Goal: Navigation & Orientation: Go to known website

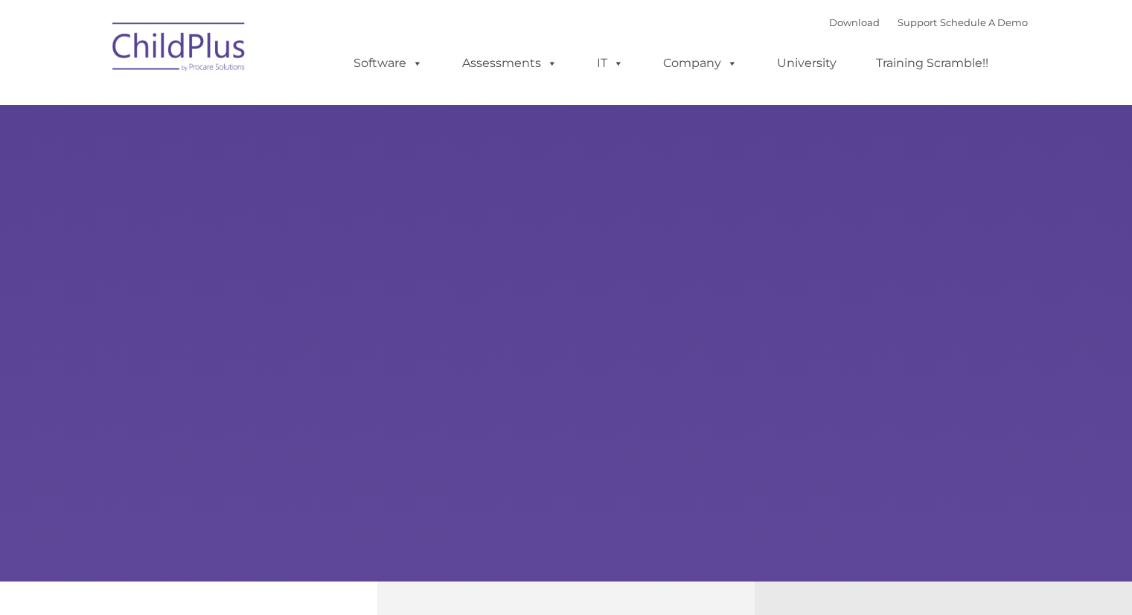
type input ""
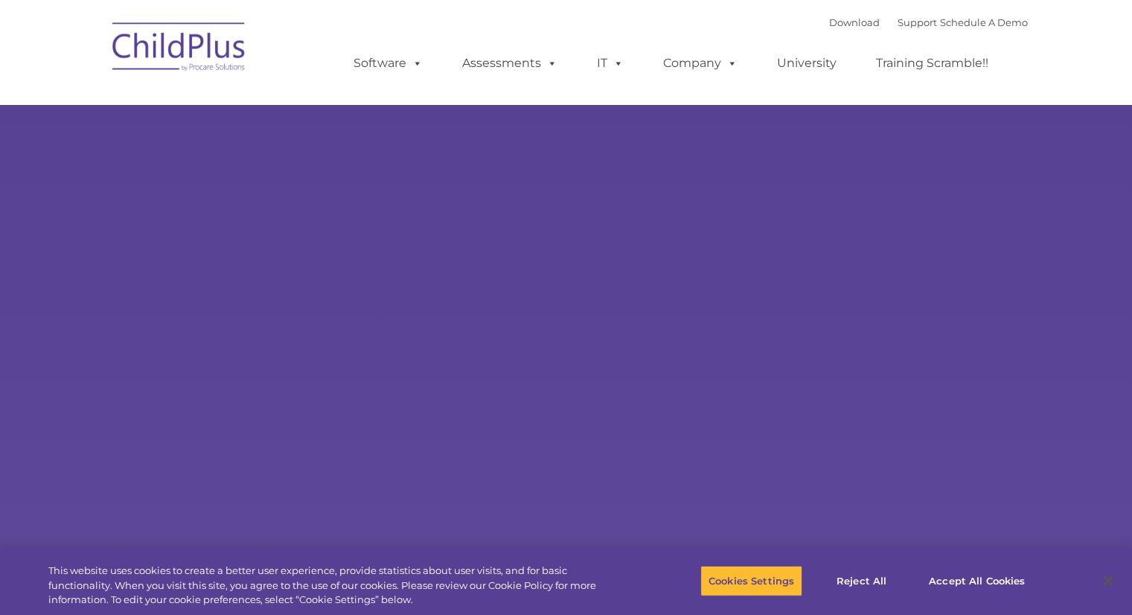
select select "MEDIUM"
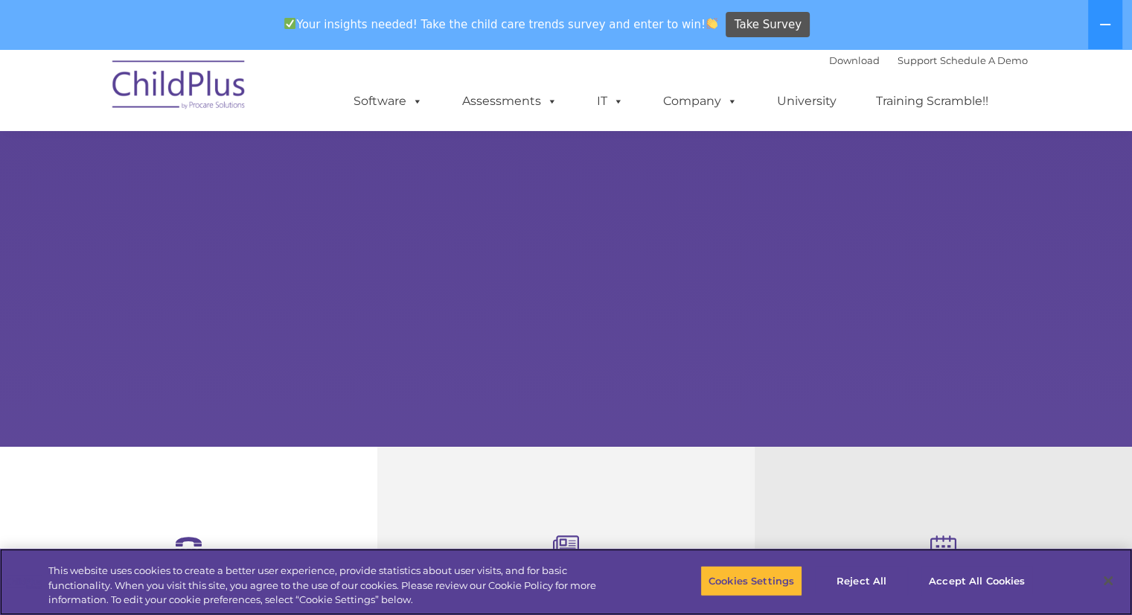
scroll to position [182, 0]
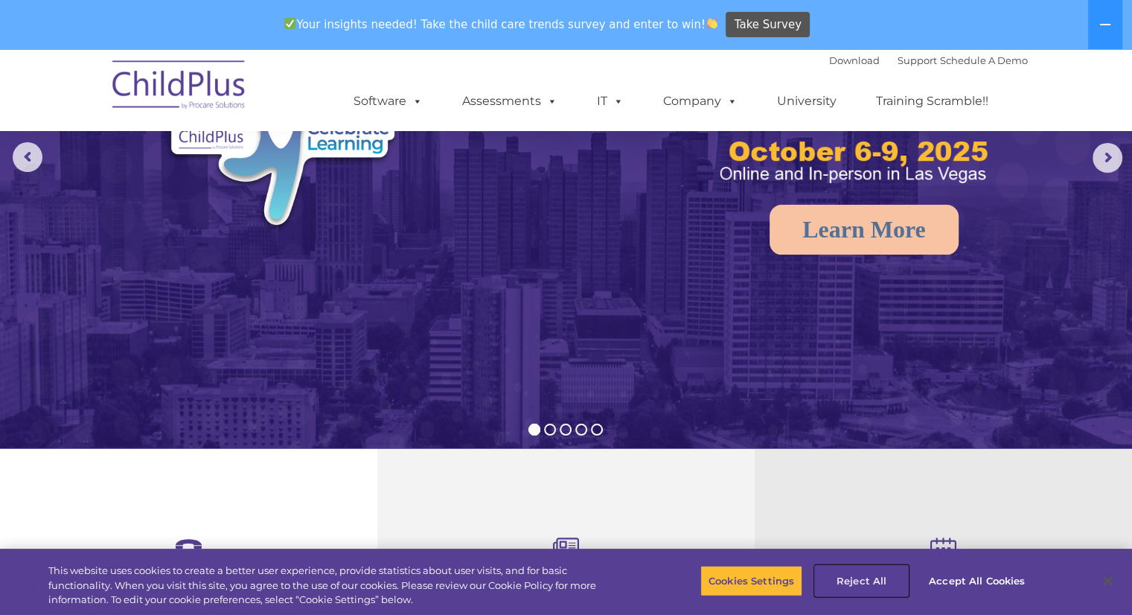
click at [876, 592] on button "Reject All" at bounding box center [861, 580] width 93 height 31
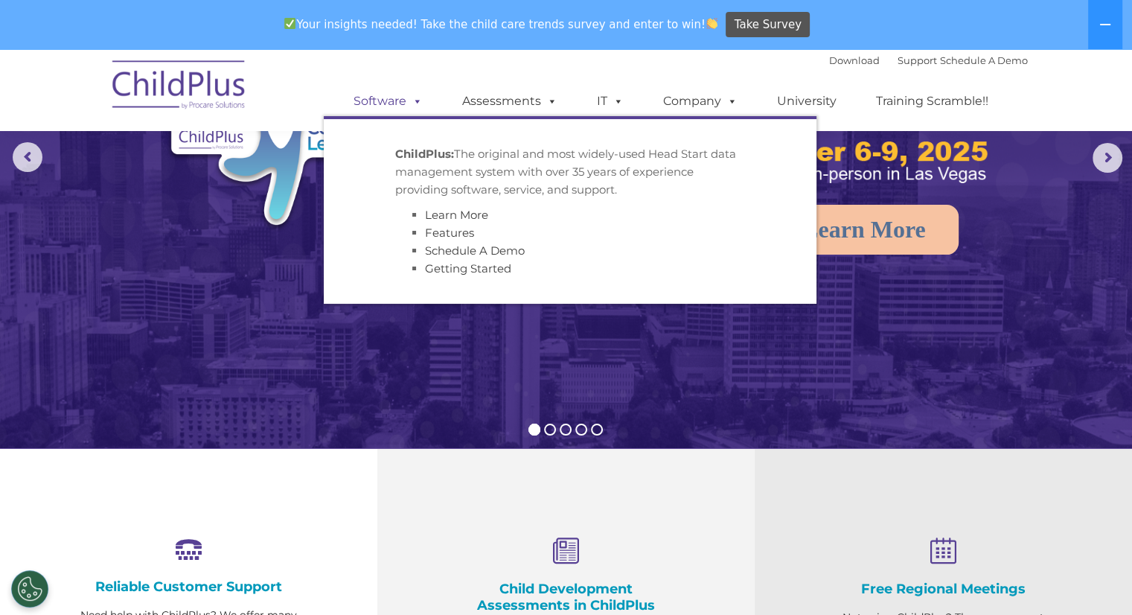
click at [407, 103] on span at bounding box center [414, 101] width 16 height 14
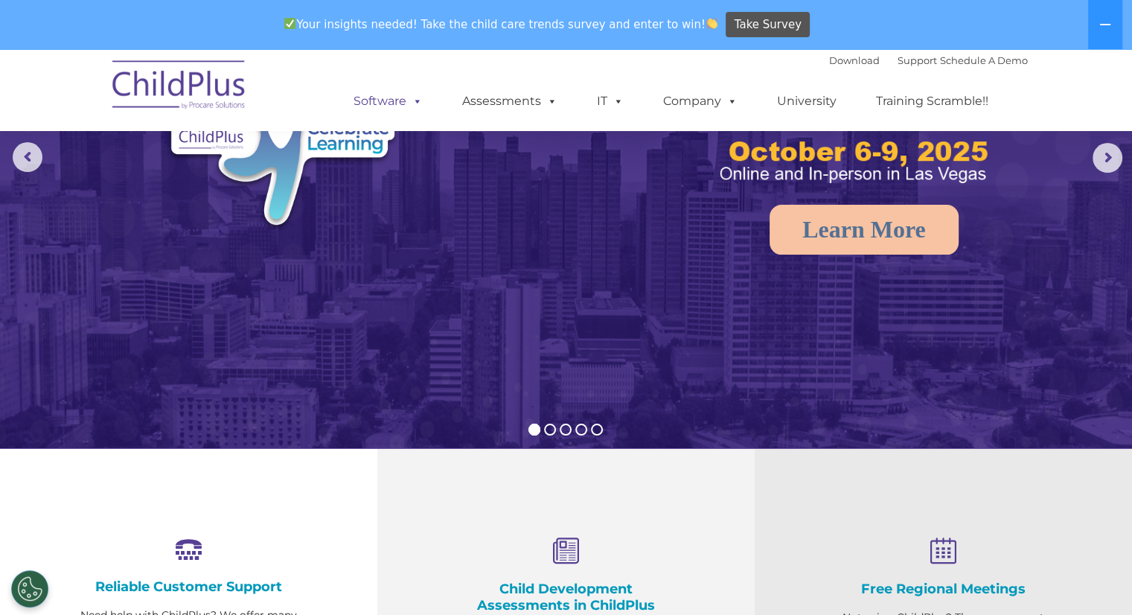
click at [407, 103] on span at bounding box center [414, 101] width 16 height 14
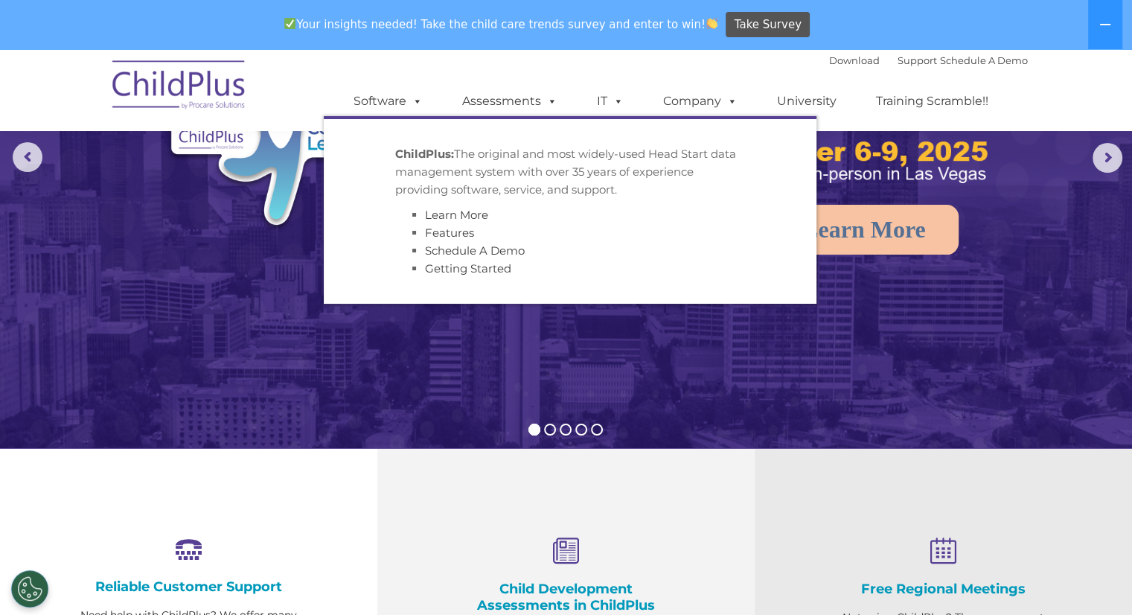
click at [409, 147] on strong "ChildPlus:" at bounding box center [424, 154] width 59 height 14
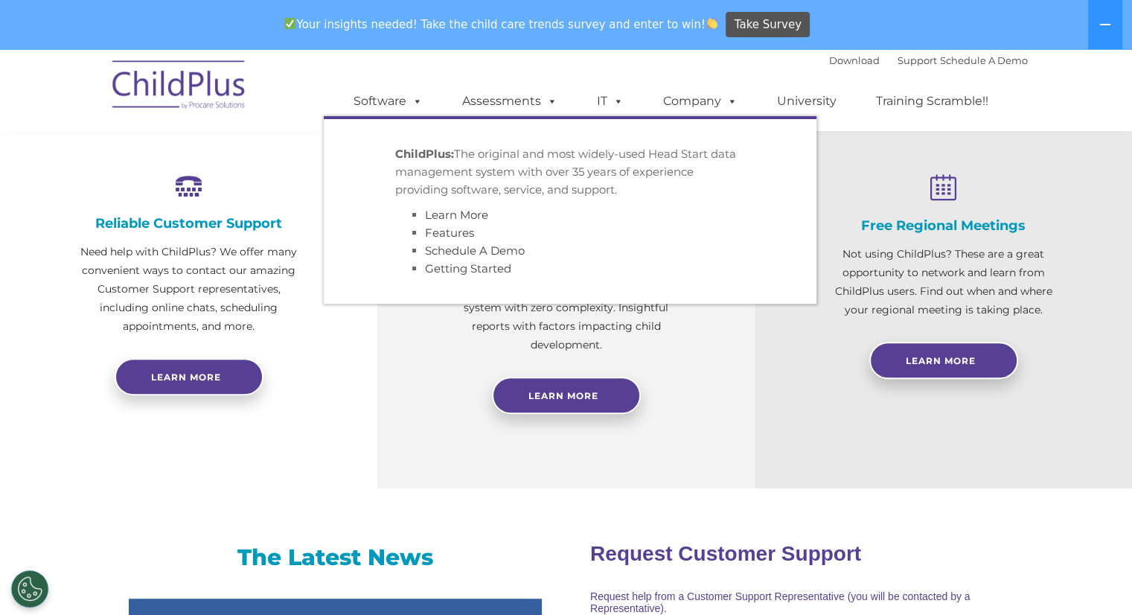
scroll to position [548, 0]
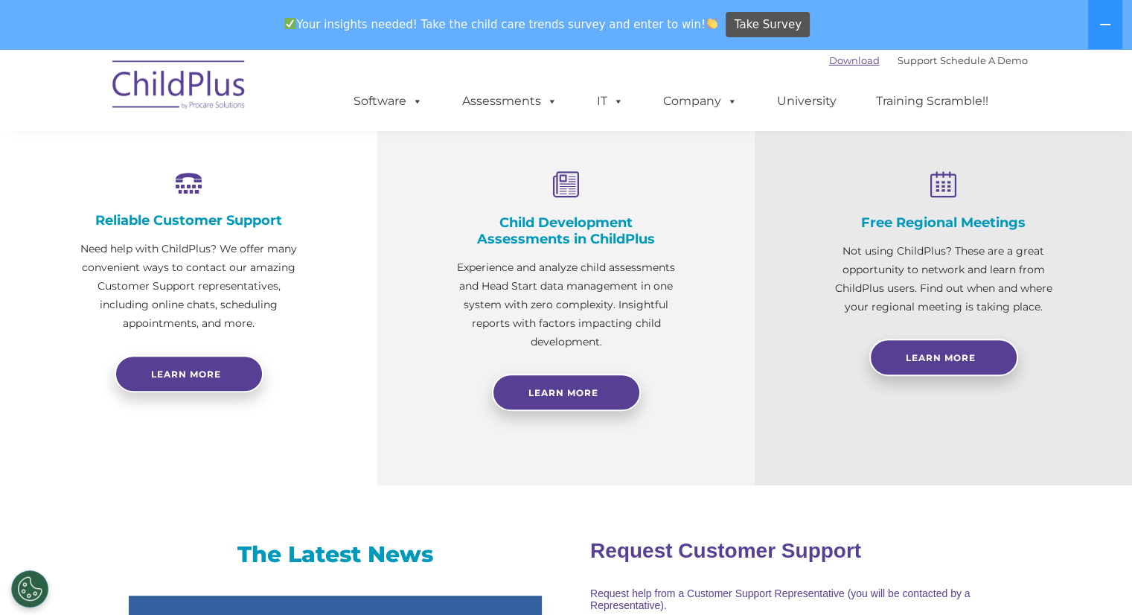
click at [843, 62] on link "Download" at bounding box center [854, 60] width 51 height 12
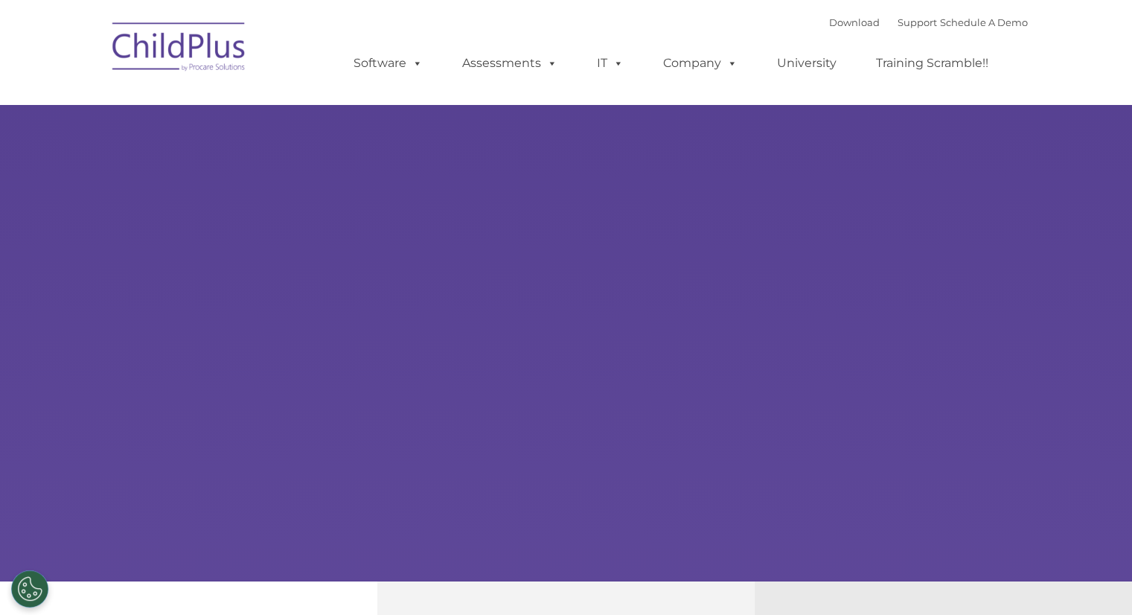
type input ""
select select "MEDIUM"
type input ""
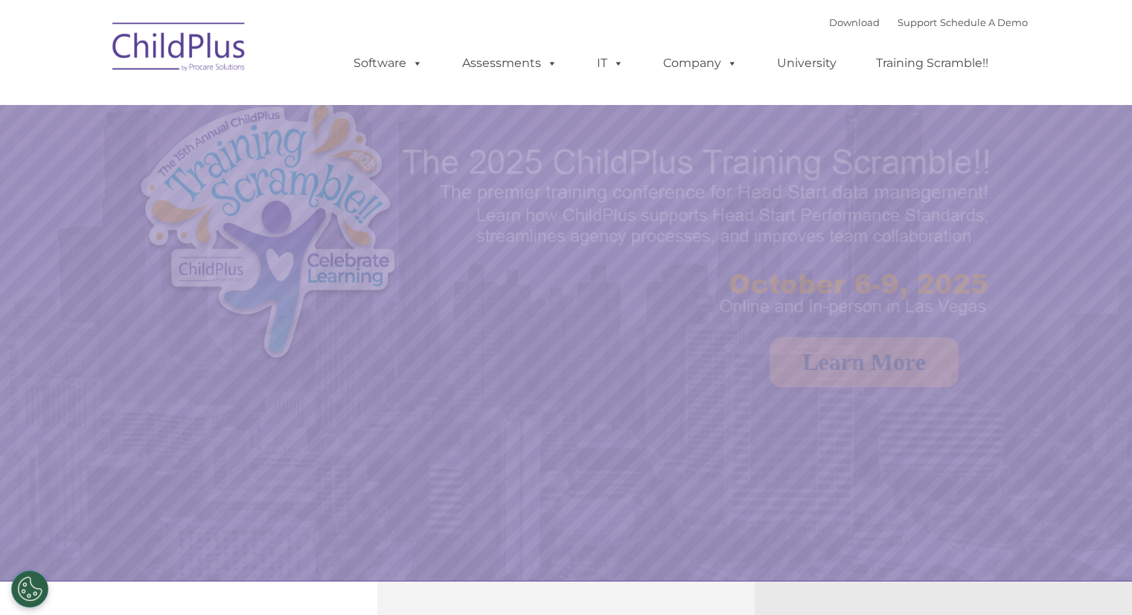
select select "MEDIUM"
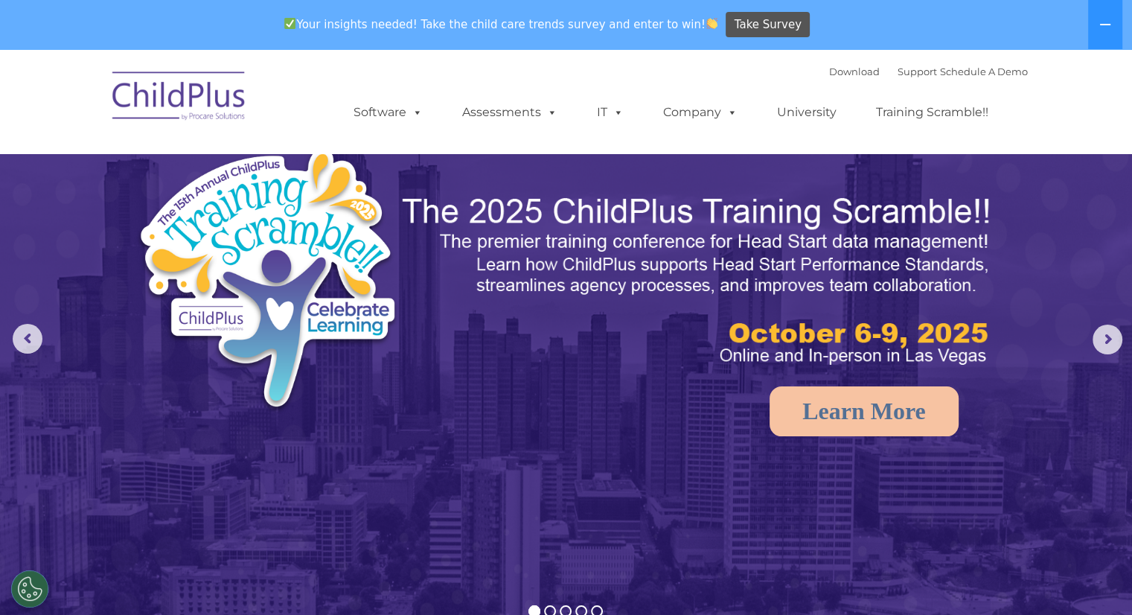
click at [170, 98] on img at bounding box center [179, 98] width 149 height 74
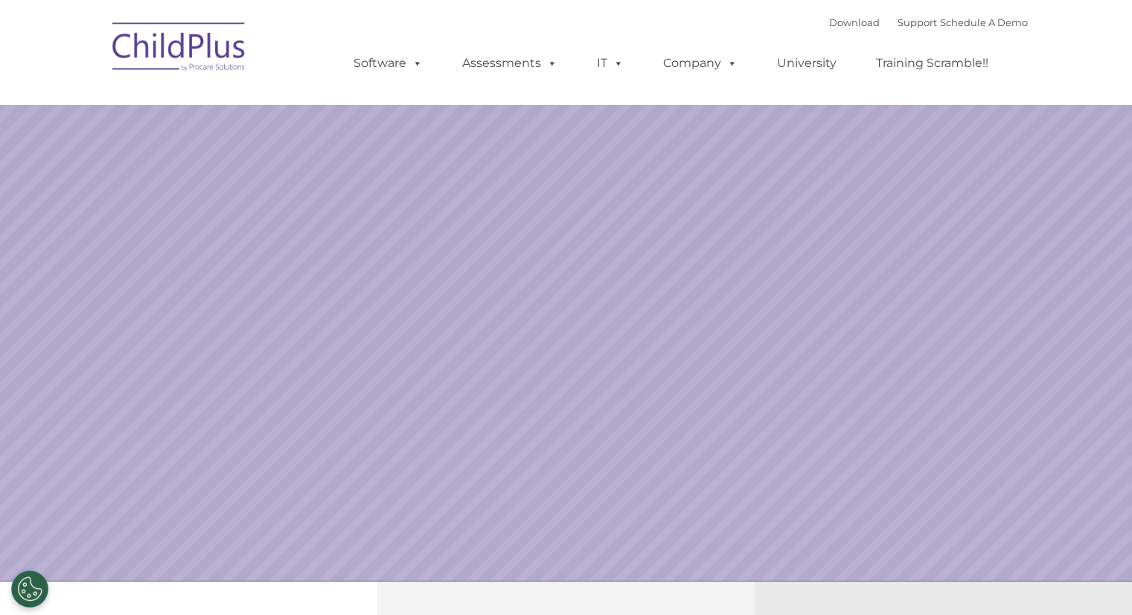
select select "MEDIUM"
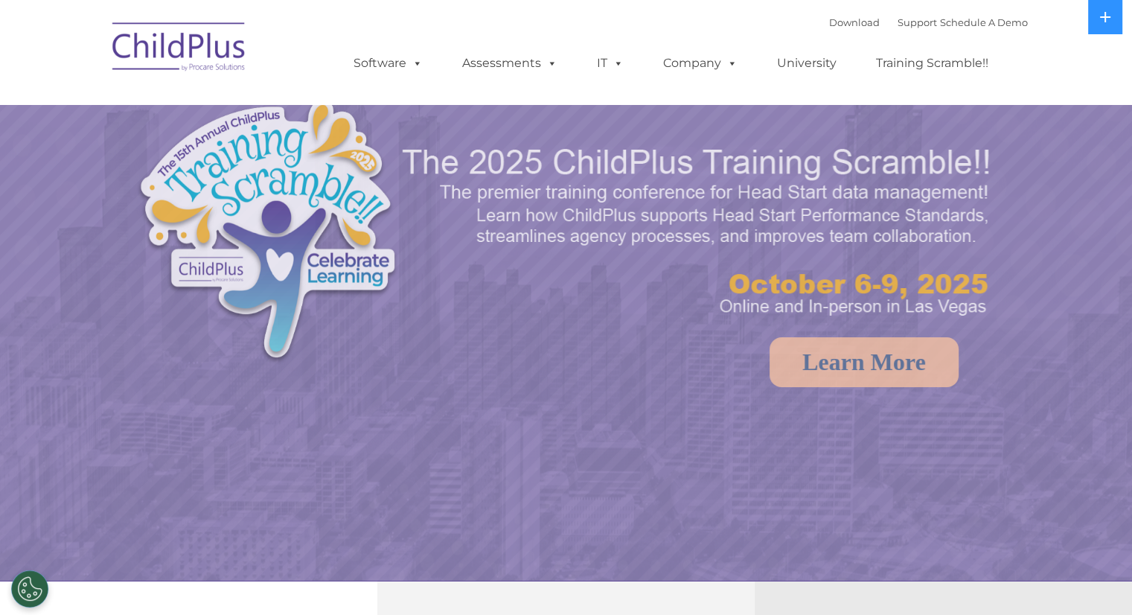
select select "MEDIUM"
